Goal: Navigation & Orientation: Find specific page/section

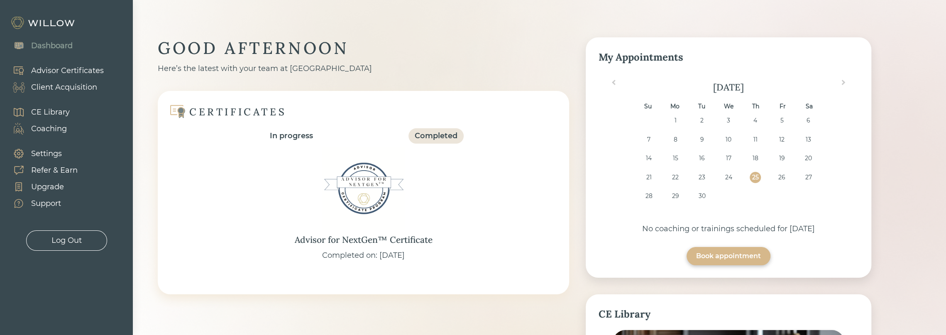
click at [81, 88] on div "Client Acquisition" at bounding box center [64, 87] width 66 height 11
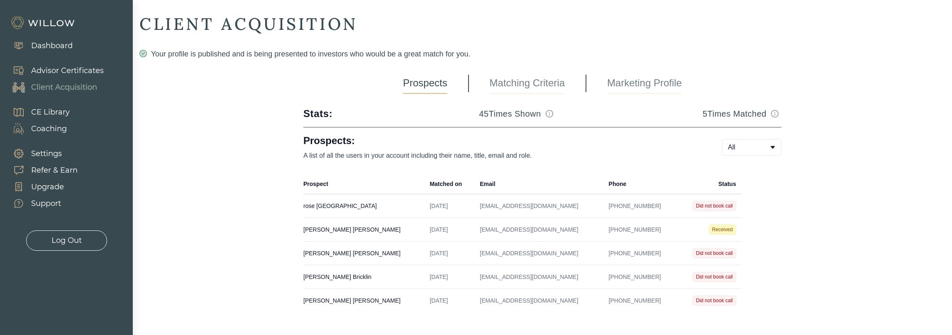
click at [88, 73] on div "Advisor Certificates" at bounding box center [67, 70] width 73 height 11
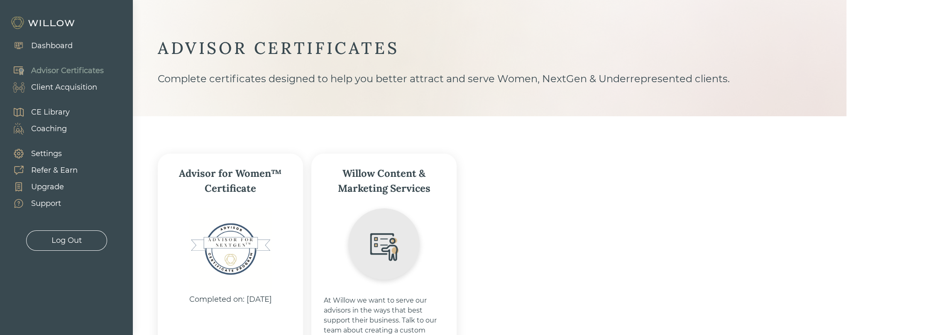
click at [61, 46] on div "Dashboard" at bounding box center [52, 45] width 42 height 11
